Goal: Check status: Check status

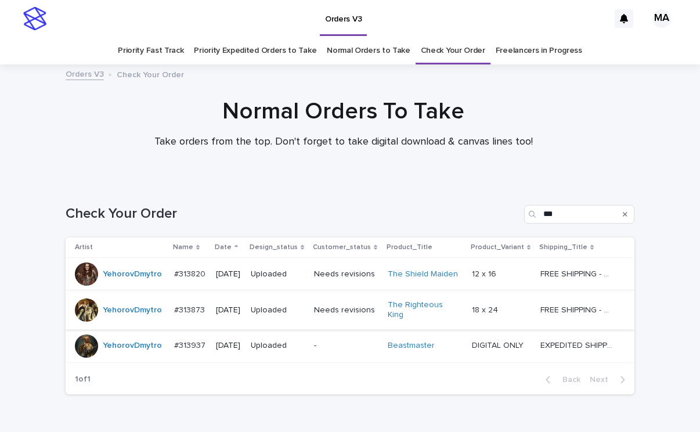
scroll to position [53, 0]
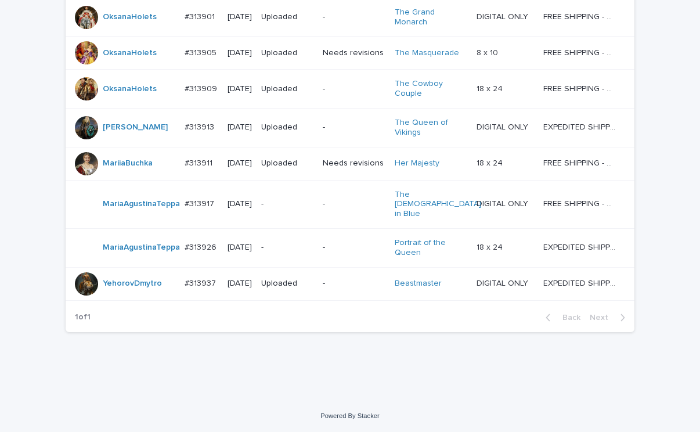
scroll to position [914, 0]
